Goal: Information Seeking & Learning: Learn about a topic

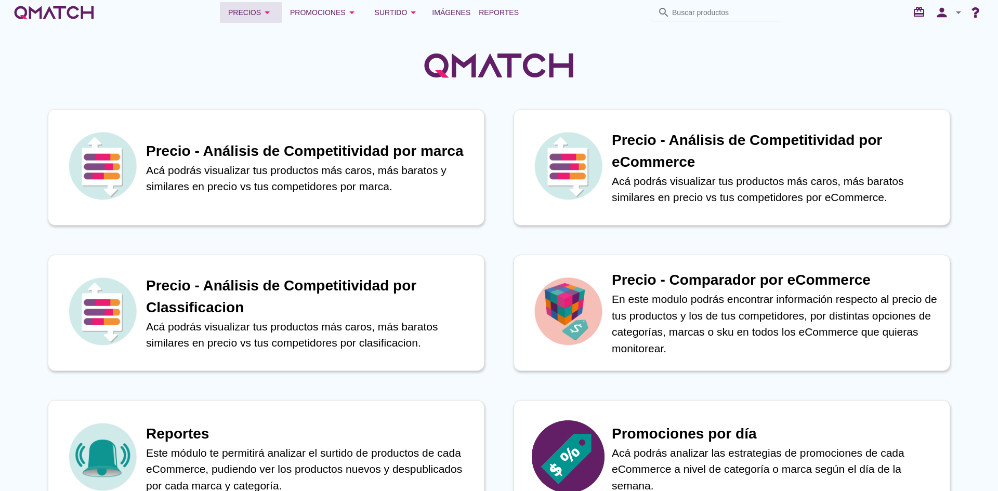
click at [244, 17] on div "Precios arrow_drop_down" at bounding box center [250, 12] width 45 height 12
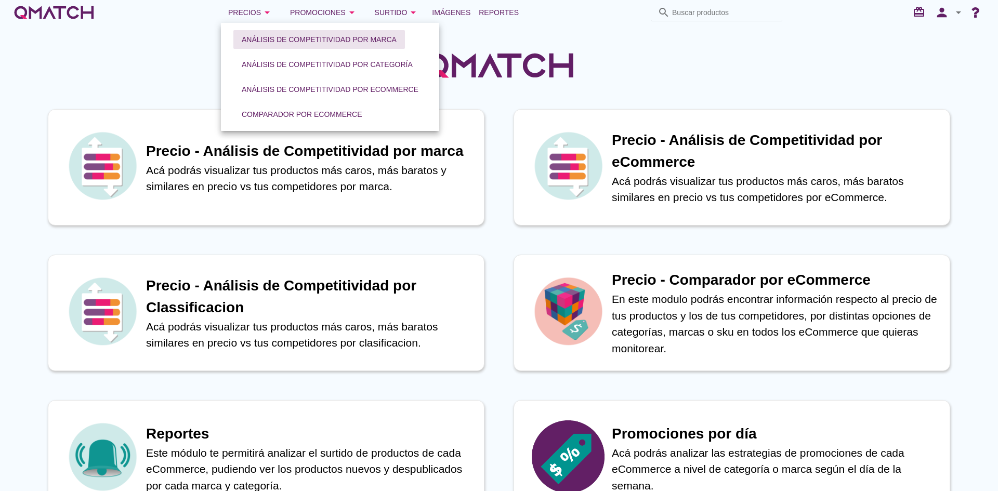
click at [287, 38] on div "Análisis de competitividad por marca" at bounding box center [319, 39] width 155 height 11
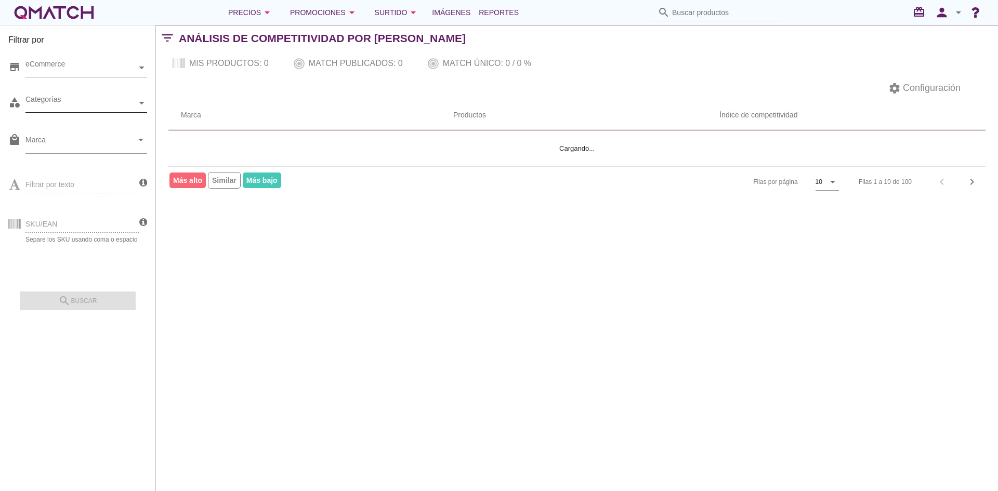
click at [120, 102] on div "Categorías" at bounding box center [80, 103] width 111 height 11
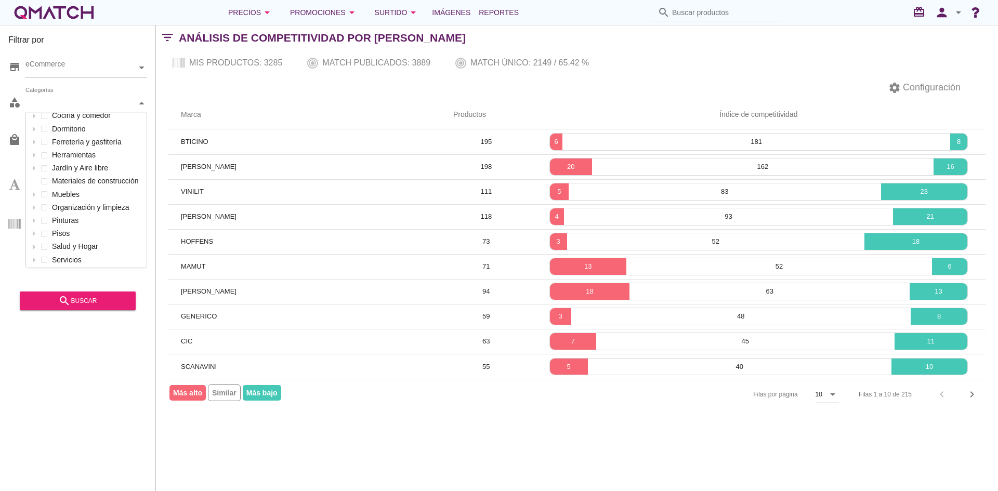
scroll to position [99, 0]
click at [37, 256] on div at bounding box center [34, 258] width 10 height 13
click at [45, 243] on icon at bounding box center [44, 245] width 5 height 5
click at [44, 243] on icon at bounding box center [44, 245] width 5 height 5
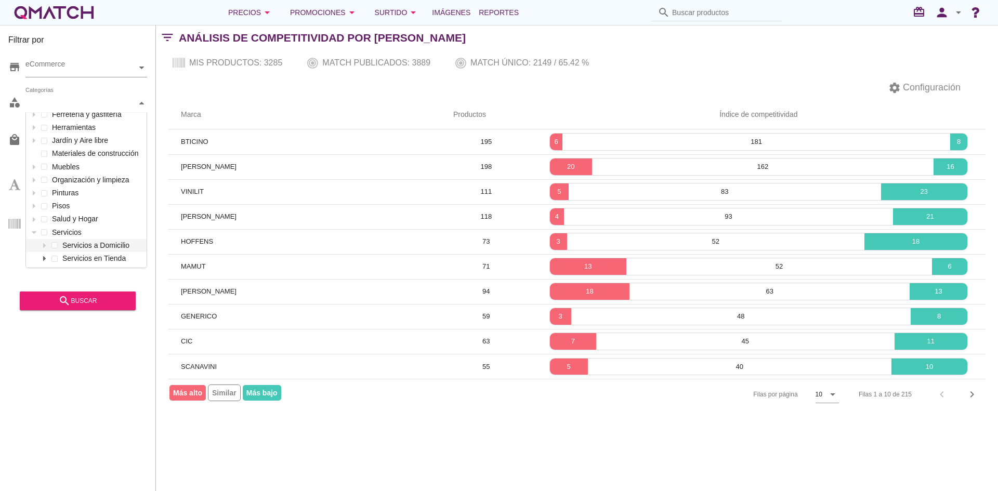
click at [45, 253] on div at bounding box center [44, 258] width 10 height 13
click at [49, 113] on div "Categorías Mascotas Automóvil Puertas y ventanas Electricidad y seguridad Baño …" at bounding box center [86, 103] width 122 height 19
click at [57, 359] on div "Filtrar por store eCommerce category Automotor Baño Climatización Deco y Organi…" at bounding box center [78, 258] width 156 height 466
click at [46, 231] on icon at bounding box center [44, 232] width 5 height 5
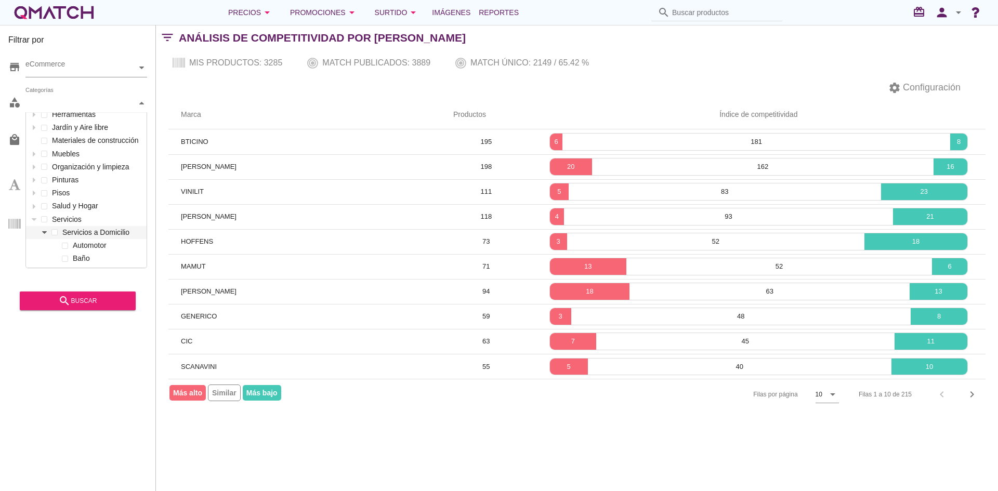
click at [45, 207] on div "Mascotas Automóvil Puertas y ventanas Electricidad y seguridad Baño Decoración …" at bounding box center [86, 187] width 121 height 420
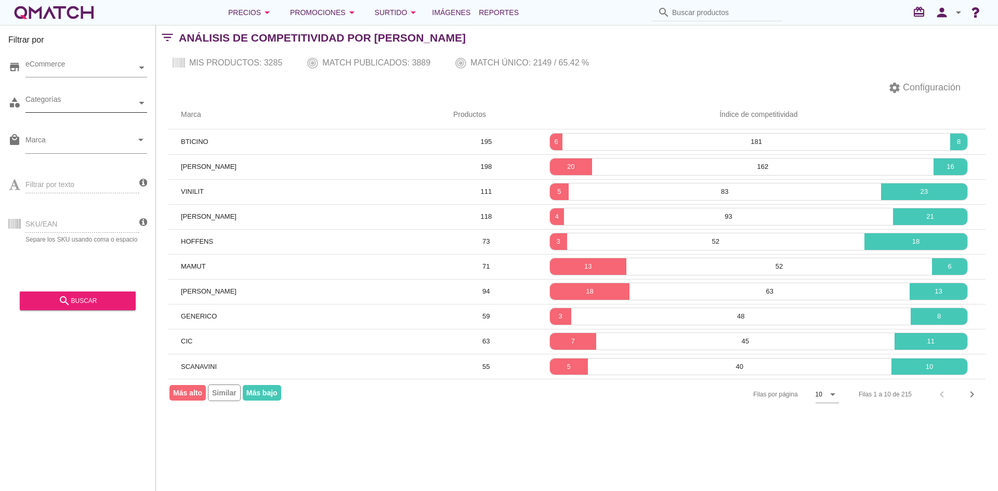
click at [79, 103] on div "Categorías" at bounding box center [80, 103] width 111 height 11
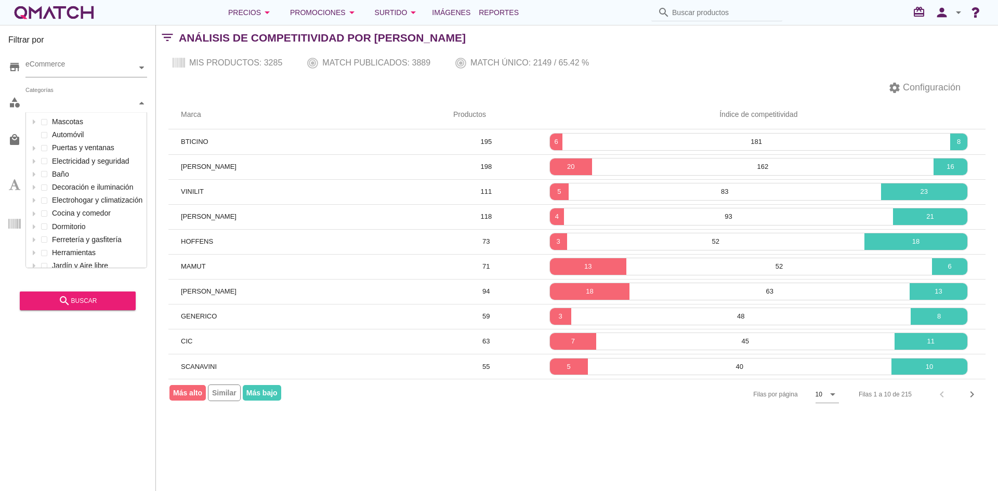
scroll to position [155, 121]
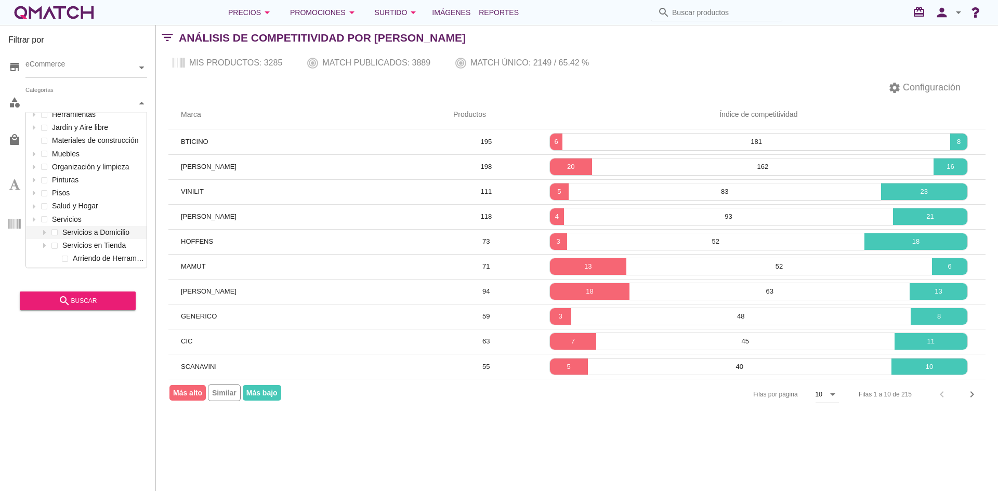
click at [132, 102] on div "Categorías" at bounding box center [80, 103] width 111 height 11
click at [120, 102] on div "Categorías" at bounding box center [80, 103] width 111 height 11
